Goal: Check status: Check status

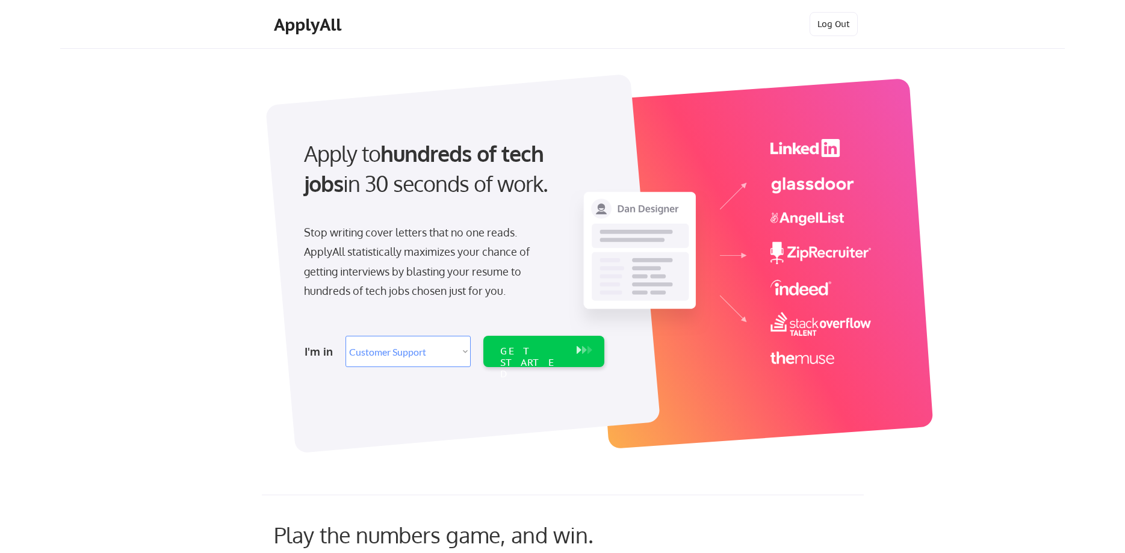
select select ""customer_support""
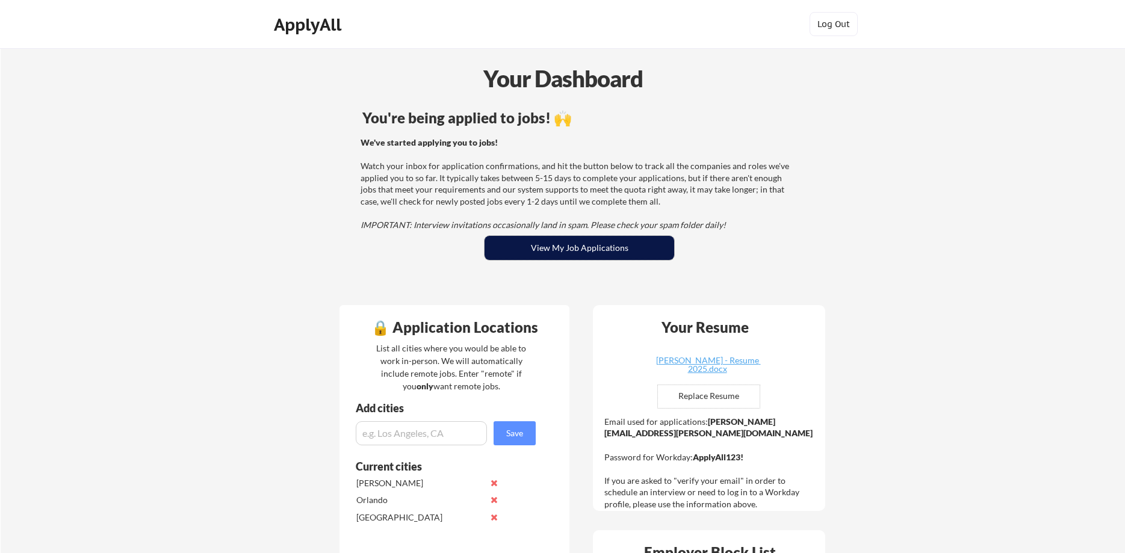
click at [557, 250] on button "View My Job Applications" at bounding box center [579, 248] width 190 height 24
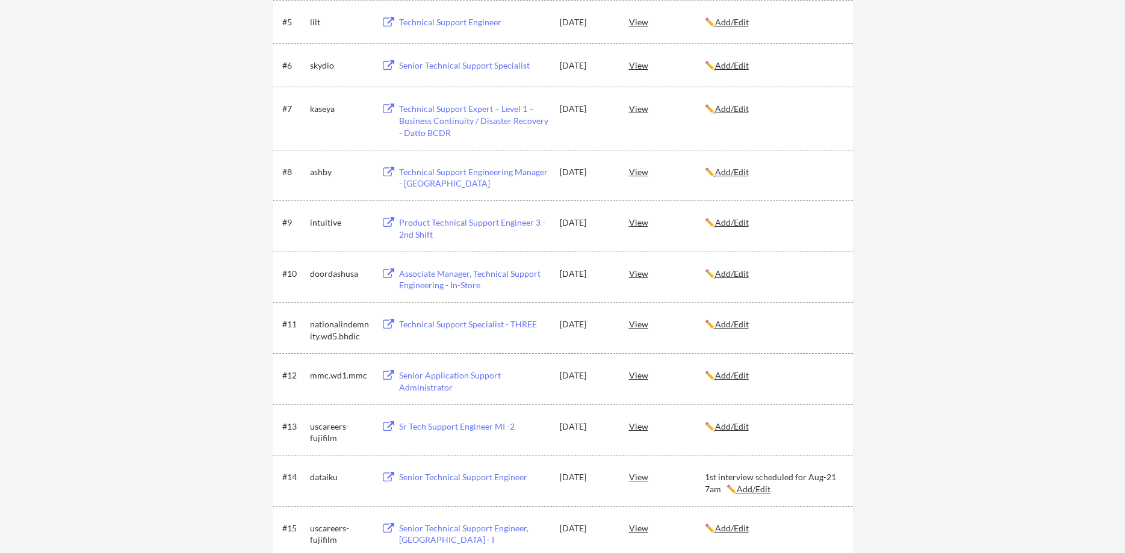
scroll to position [430, 0]
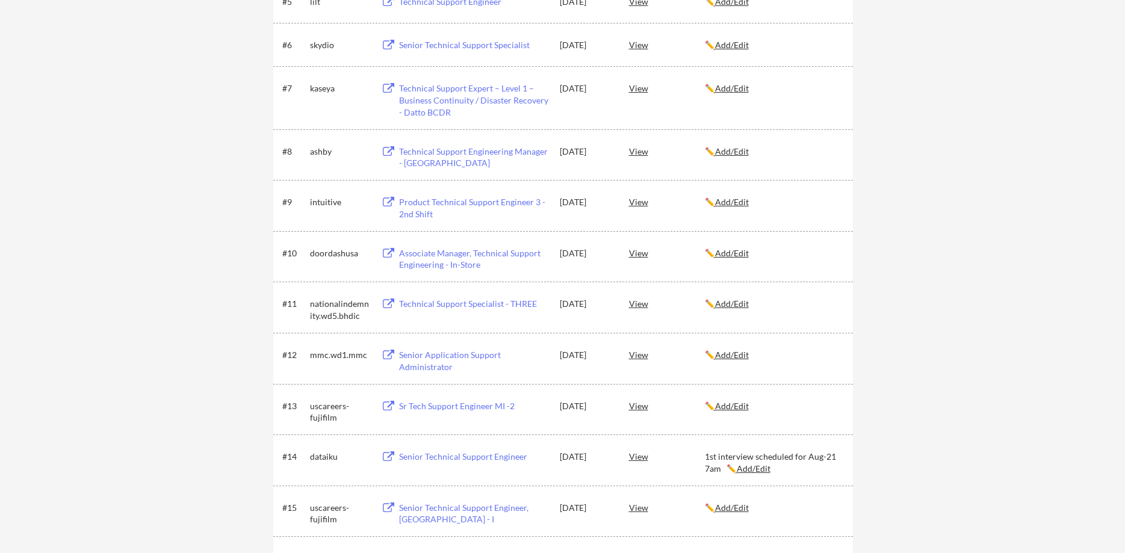
click at [488, 459] on div "Senior Technical Support Engineer" at bounding box center [473, 457] width 149 height 12
